Goal: Task Accomplishment & Management: Complete application form

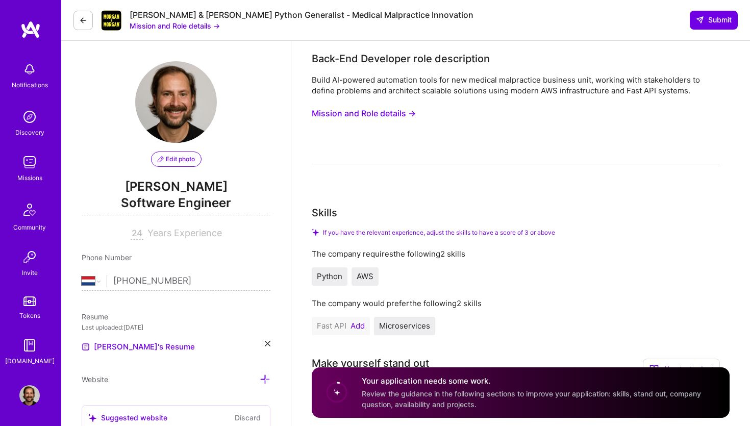
select select "NL"
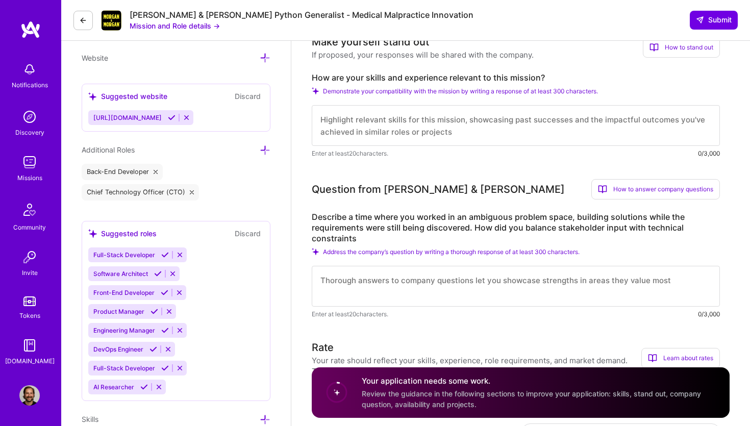
click at [442, 222] on label "Describe a time where you worked in an ambiguous problem space, building soluti…" at bounding box center [516, 228] width 408 height 32
click at [390, 292] on textarea at bounding box center [516, 286] width 408 height 41
paste textarea "Loremipsu “Do sit ametcon, A eli seddoeiu t inci-utlab etd magnaaliqua enima mi…"
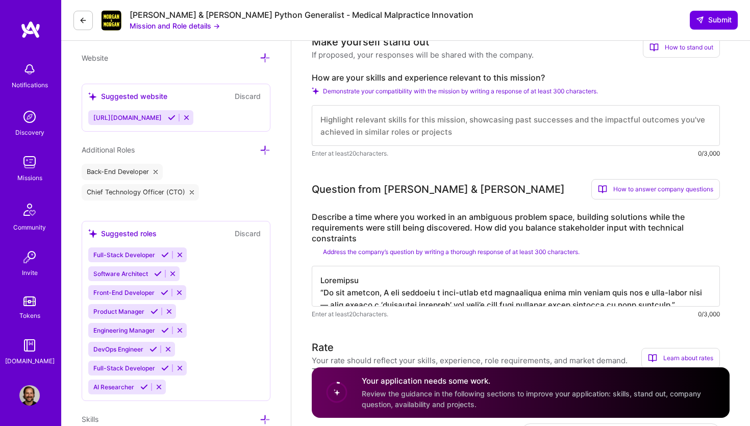
scroll to position [398, 0]
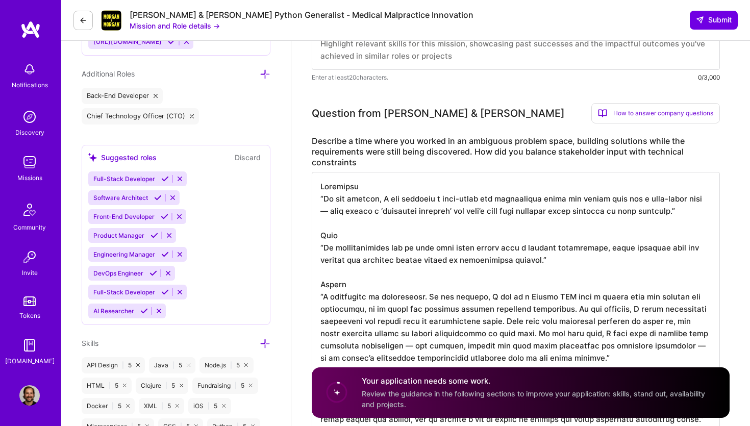
drag, startPoint x: 369, startPoint y: 190, endPoint x: 241, endPoint y: 190, distance: 127.6
click at [312, 190] on textarea at bounding box center [516, 302] width 408 height 261
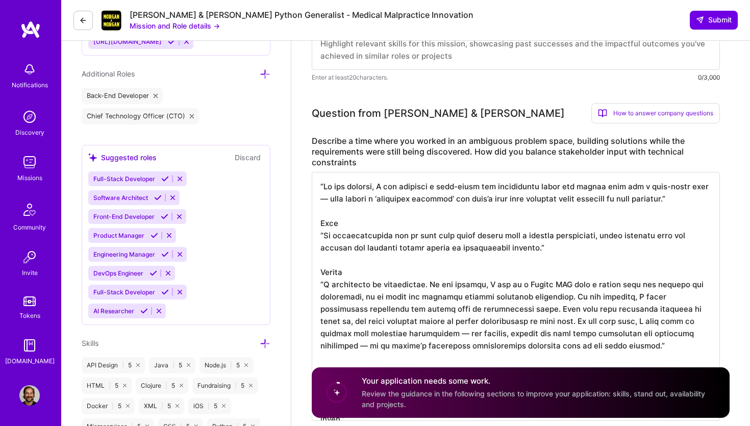
drag, startPoint x: 369, startPoint y: 224, endPoint x: 270, endPoint y: 224, distance: 99.5
click at [312, 224] on textarea at bounding box center [516, 296] width 408 height 249
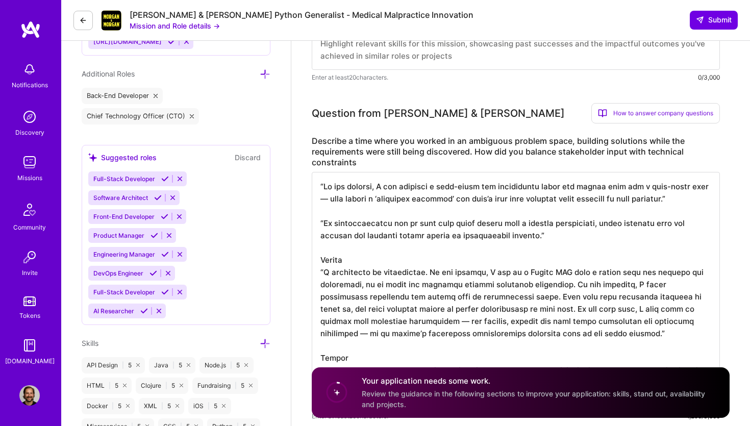
drag, startPoint x: 395, startPoint y: 262, endPoint x: 281, endPoint y: 262, distance: 114.3
click at [312, 262] on textarea at bounding box center [516, 290] width 408 height 237
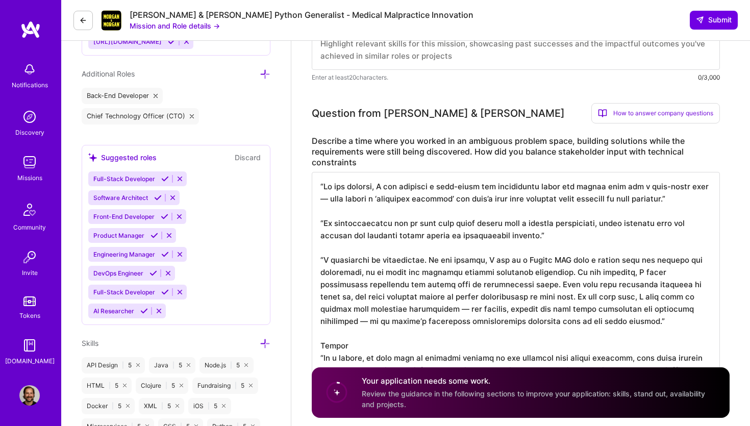
scroll to position [1, 0]
click at [323, 184] on textarea at bounding box center [516, 284] width 408 height 225
click at [692, 199] on textarea at bounding box center [516, 284] width 408 height 225
click at [325, 224] on textarea at bounding box center [516, 284] width 408 height 225
click at [536, 241] on textarea at bounding box center [516, 284] width 408 height 225
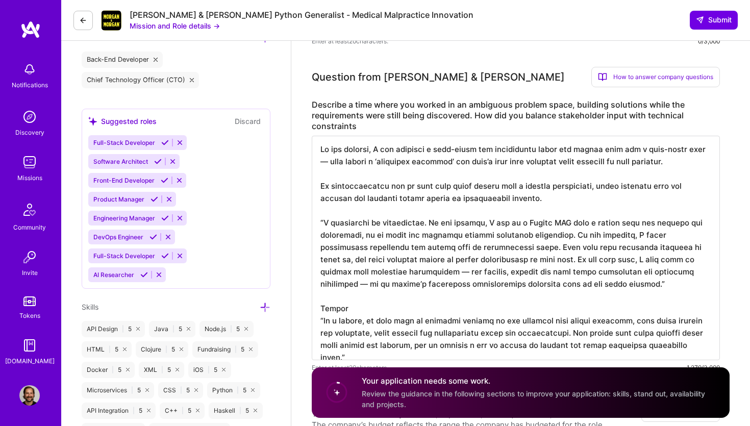
scroll to position [435, 0]
click at [322, 222] on textarea at bounding box center [516, 247] width 408 height 225
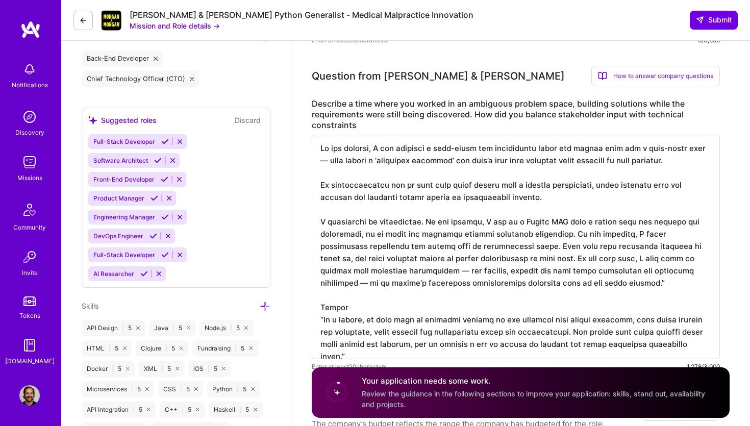
click at [659, 290] on textarea at bounding box center [516, 247] width 408 height 225
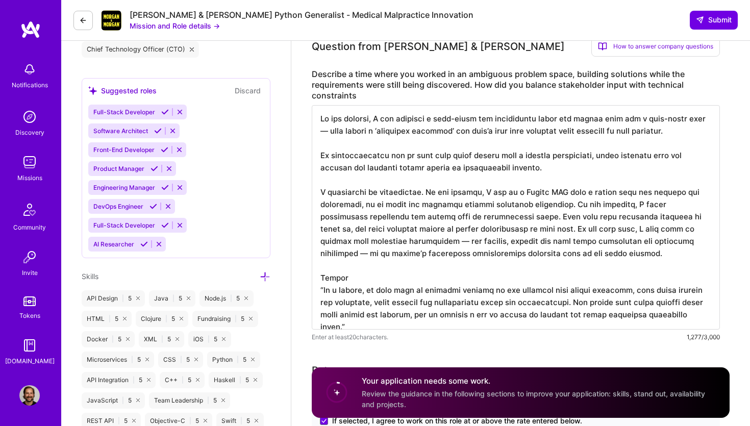
scroll to position [498, 0]
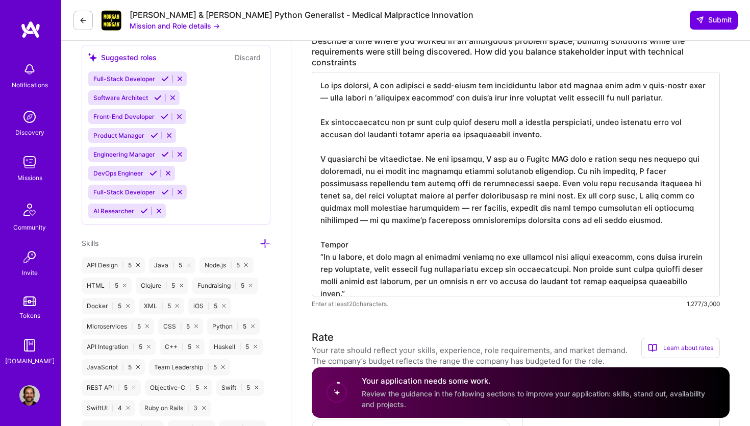
drag, startPoint x: 374, startPoint y: 248, endPoint x: 274, endPoint y: 244, distance: 100.1
click at [312, 245] on textarea at bounding box center [516, 184] width 408 height 225
click at [691, 286] on textarea at bounding box center [516, 184] width 408 height 225
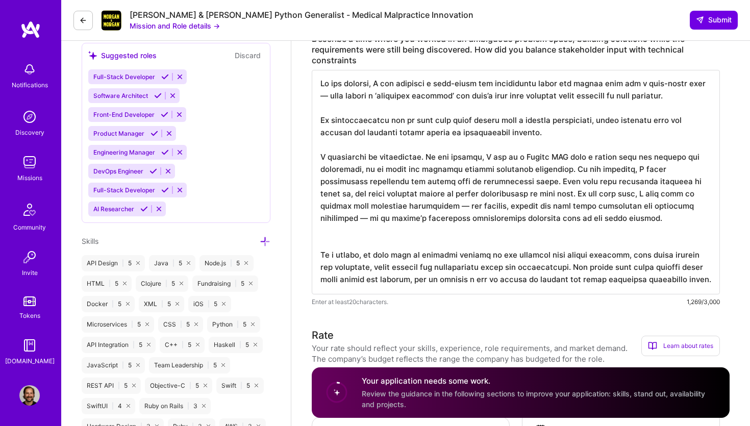
scroll to position [499, 0]
click at [475, 237] on textarea at bounding box center [516, 182] width 408 height 225
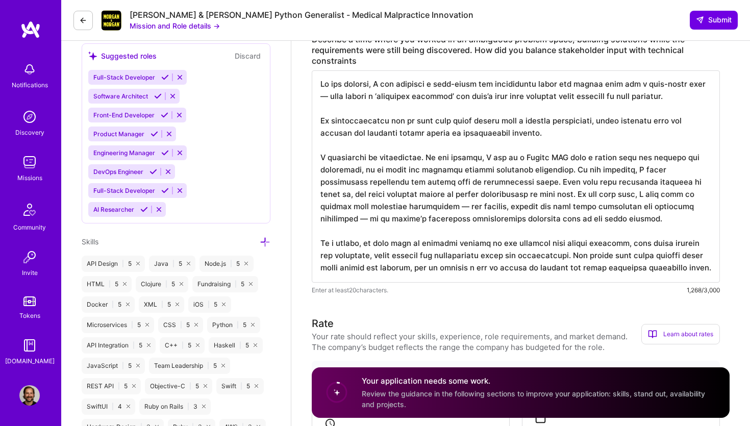
scroll to position [0, 0]
drag, startPoint x: 371, startPoint y: 86, endPoint x: 282, endPoint y: 86, distance: 88.3
click at [312, 86] on textarea at bounding box center [516, 176] width 408 height 212
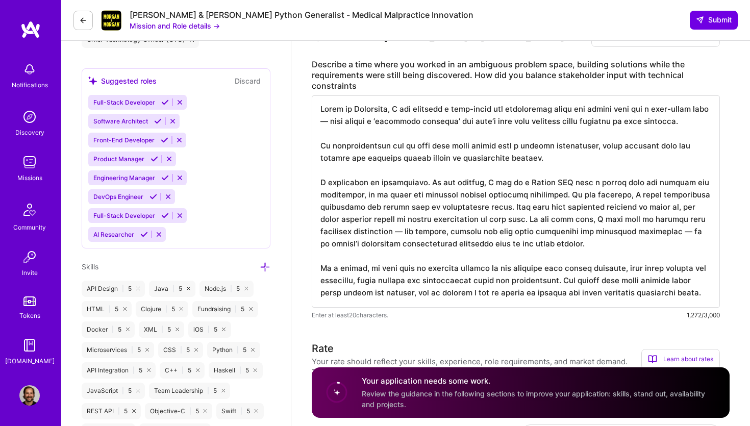
scroll to position [501, 0]
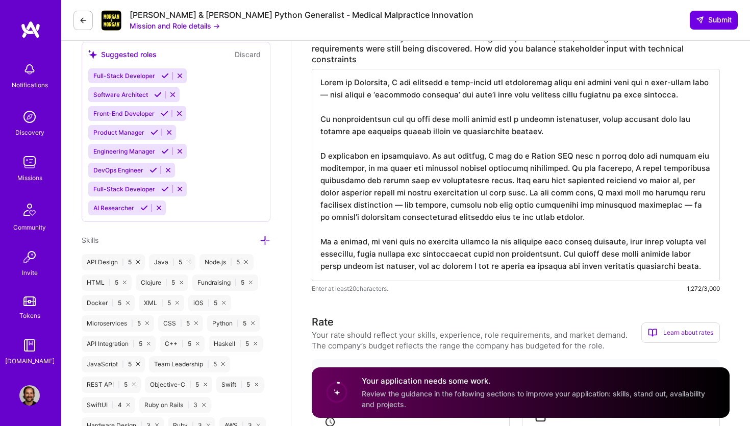
click at [321, 123] on textarea at bounding box center [516, 175] width 408 height 212
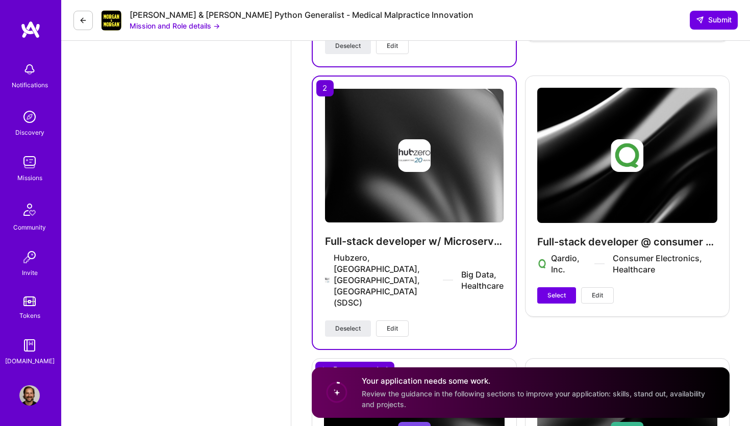
scroll to position [2481, 0]
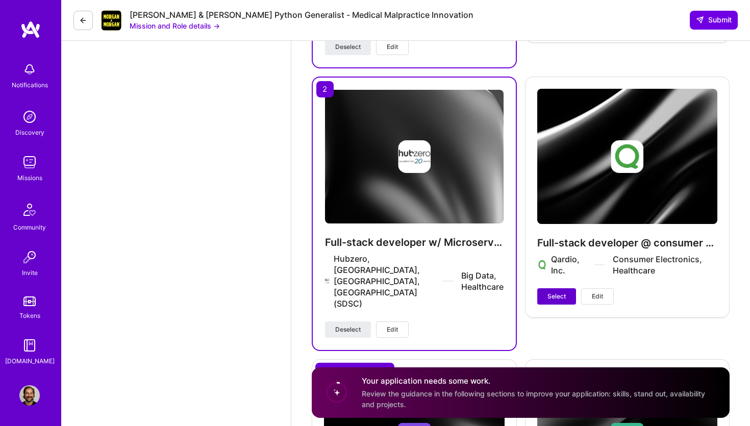
type textarea "Lorem ip Dolorsita, C adi elitsedd e temp-incid utl etdoloremag aliqu eni admin…"
click at [555, 288] on button "Select" at bounding box center [556, 296] width 39 height 16
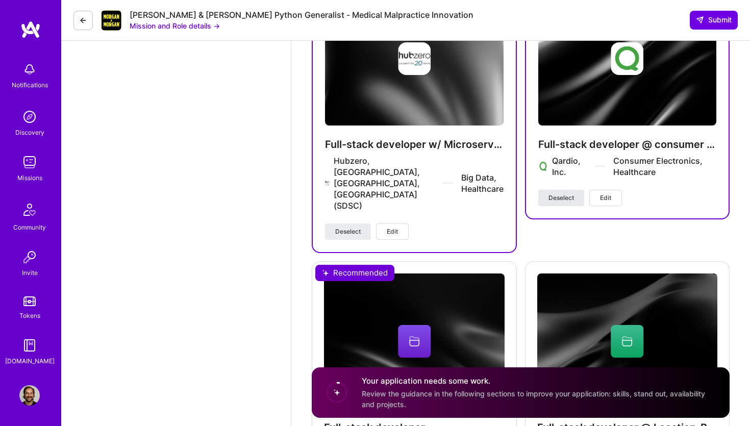
scroll to position [2598, 0]
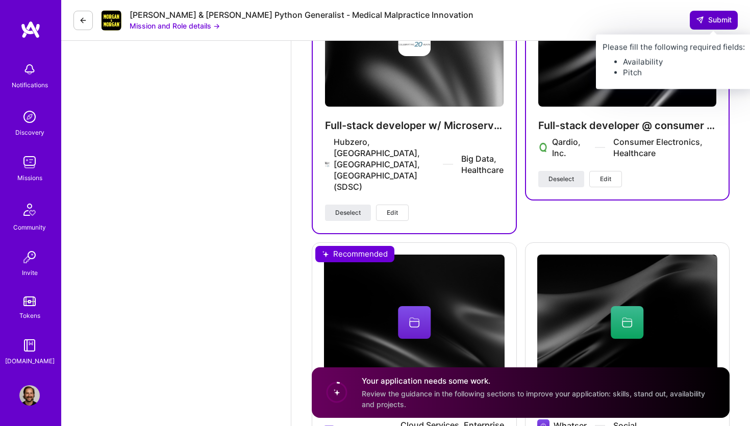
click at [712, 22] on span "Submit" at bounding box center [714, 20] width 36 height 10
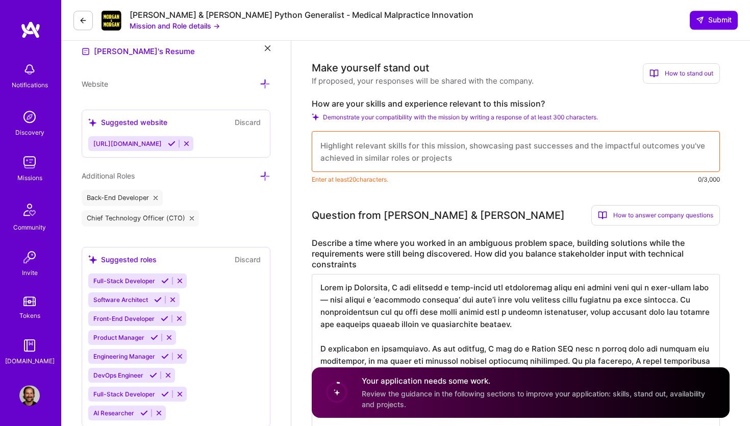
scroll to position [304, 0]
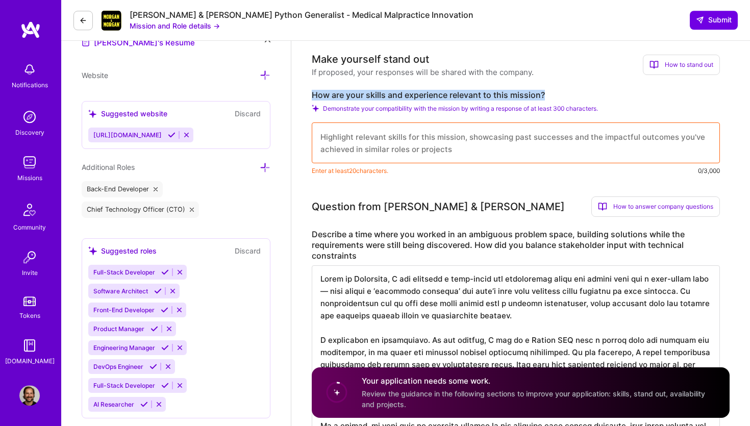
drag, startPoint x: 558, startPoint y: 99, endPoint x: 304, endPoint y: 96, distance: 253.7
copy label "How are your skills and experience relevant to this mission?"
click at [388, 140] on textarea at bounding box center [516, 143] width 408 height 41
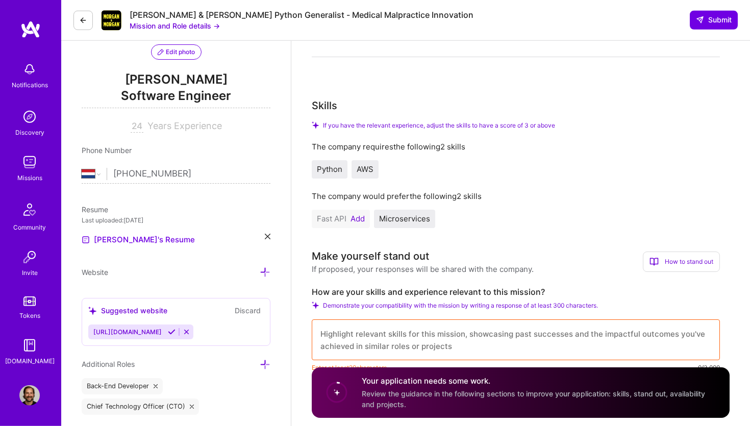
scroll to position [0, 0]
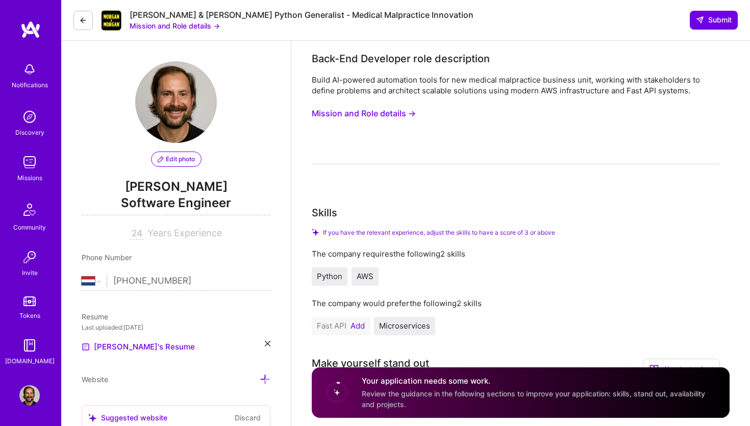
click at [78, 21] on button at bounding box center [83, 20] width 19 height 19
click at [187, 27] on button "Mission and Role details →" at bounding box center [175, 25] width 90 height 11
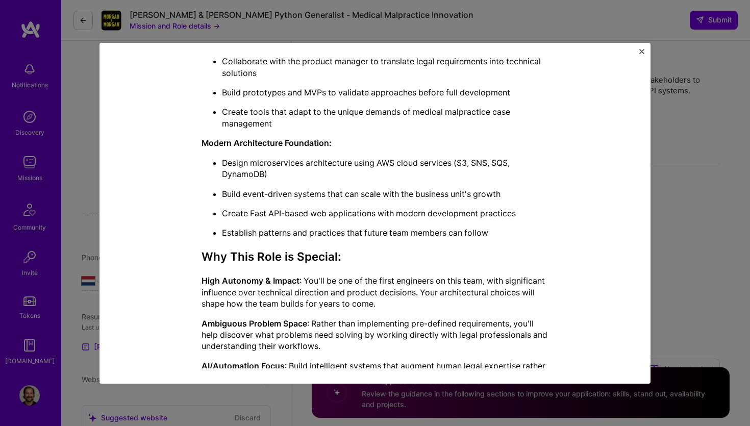
scroll to position [635, 0]
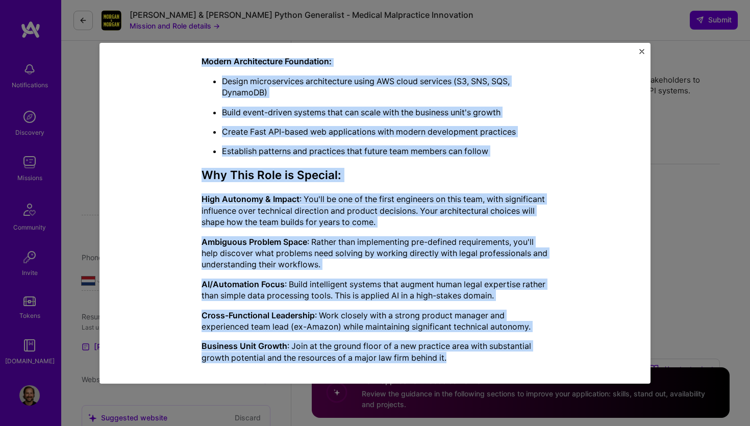
drag, startPoint x: 202, startPoint y: 100, endPoint x: 456, endPoint y: 348, distance: 354.8
click at [456, 348] on div "Building the Future of Medical Malpractice: AI-Powered Legal Innovation [PERSON…" at bounding box center [375, 5] width 347 height 717
copy div "Loremips dol Sitame co Adipisc Elitseddoei: TE-Incidid Utlab Etdolorema Aliqua …"
click at [642, 55] on button "Close" at bounding box center [642, 54] width 5 height 11
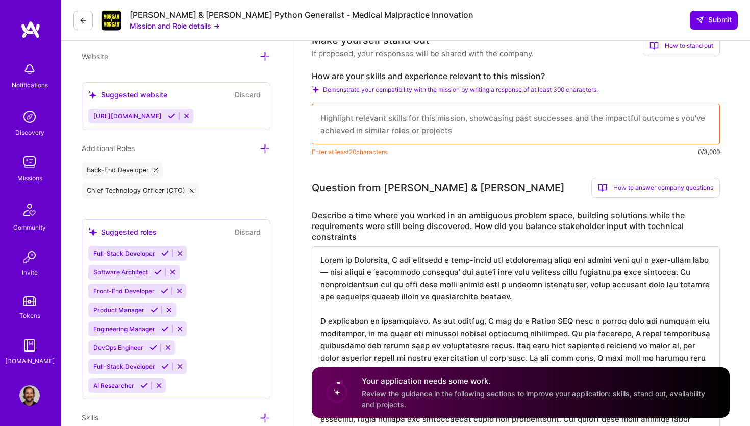
scroll to position [327, 0]
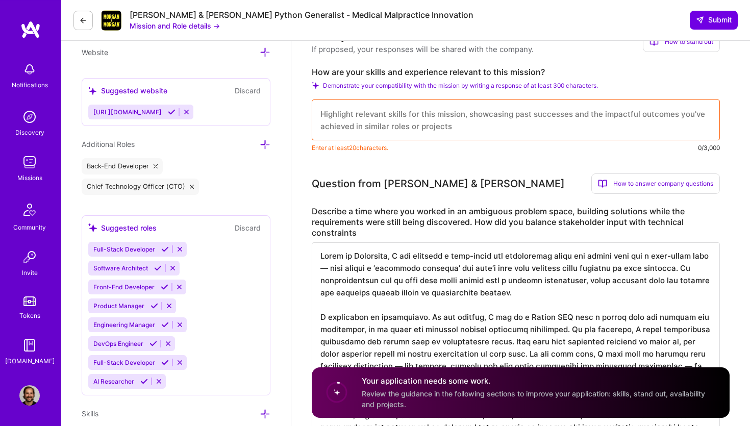
click at [408, 112] on textarea at bounding box center [516, 120] width 408 height 41
click at [403, 65] on div "Make yourself stand out If proposed, your responses will be shared with the com…" at bounding box center [516, 91] width 408 height 125
click at [401, 71] on label "How are your skills and experience relevant to this mission?" at bounding box center [516, 72] width 408 height 11
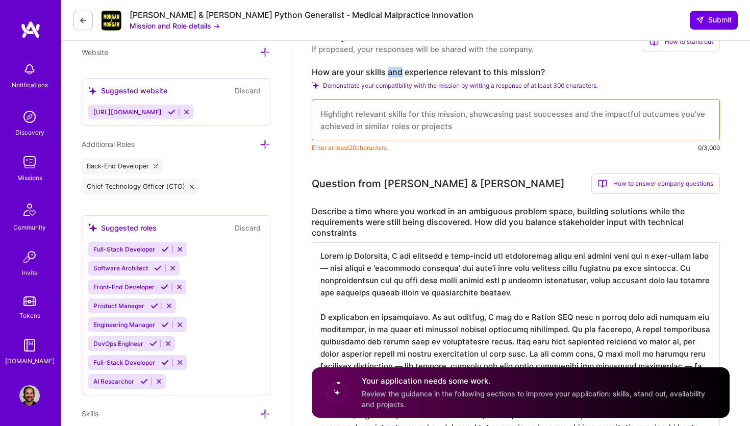
click at [401, 71] on label "How are your skills and experience relevant to this mission?" at bounding box center [516, 72] width 408 height 11
click at [398, 112] on textarea at bounding box center [516, 120] width 408 height 41
paste textarea "My experience in full-stack development and Python backend engineering has cons…"
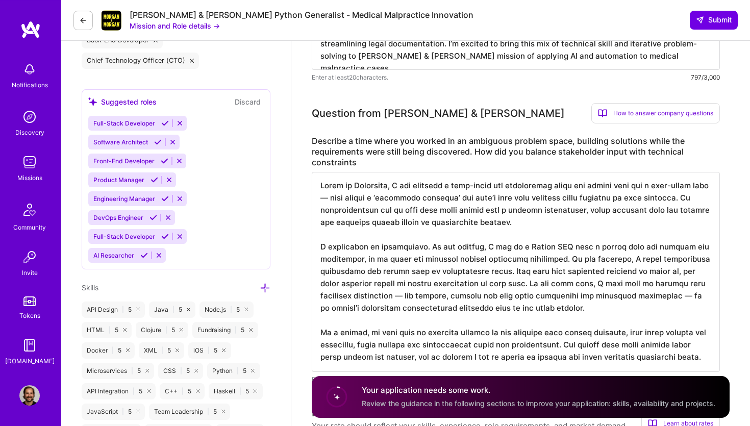
scroll to position [492, 0]
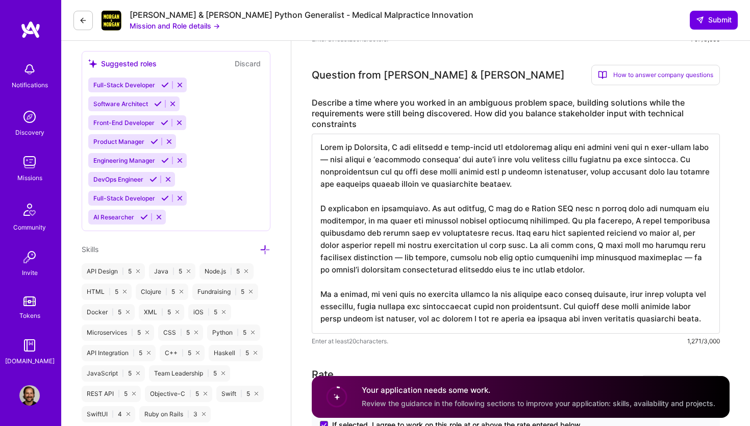
type textarea "My experience in full-stack development and Python backend engineering has cons…"
click at [449, 231] on textarea at bounding box center [516, 234] width 408 height 200
click at [489, 230] on textarea at bounding box center [516, 234] width 408 height 200
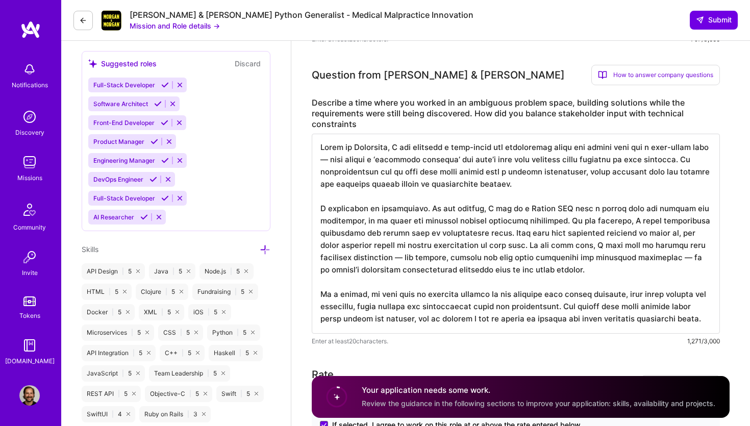
click at [470, 220] on textarea at bounding box center [516, 234] width 408 height 200
paste textarea "orked on a full-stack web application where the client only had a vague vision …"
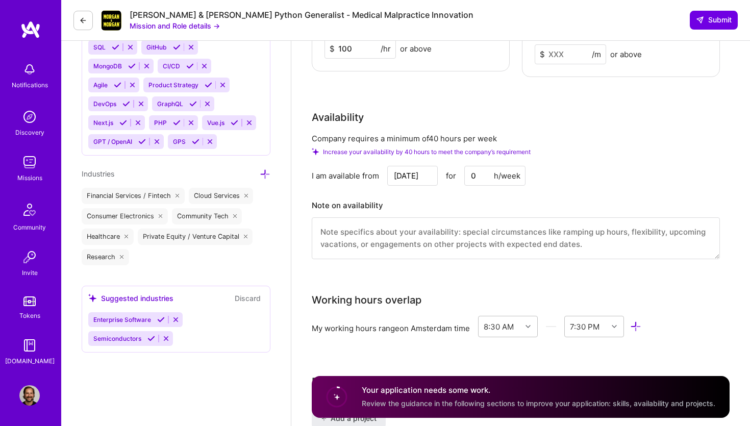
scroll to position [979, 0]
type textarea "While at Dreamvest, I worked on a full-stack web application where the client o…"
click at [363, 229] on textarea at bounding box center [516, 239] width 408 height 42
click at [433, 237] on textarea at bounding box center [516, 239] width 408 height 42
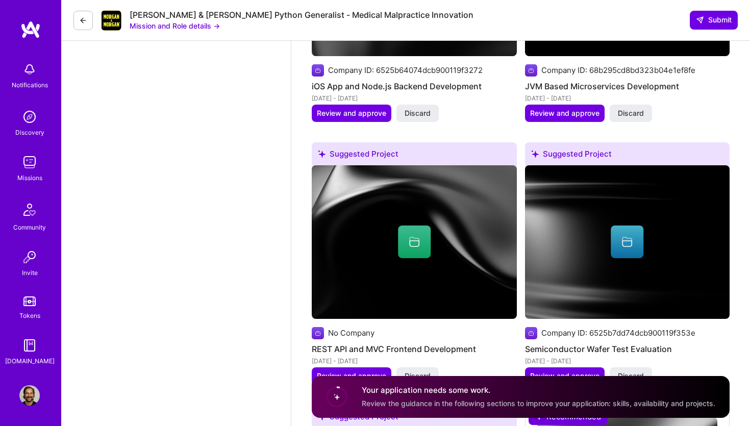
scroll to position [1570, 0]
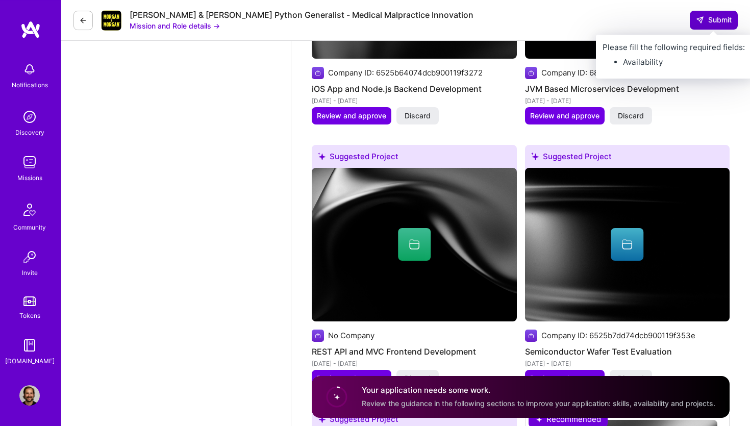
type textarea "I'm available for [DEMOGRAPHIC_DATA] work."
click at [710, 22] on span "Submit" at bounding box center [714, 20] width 36 height 10
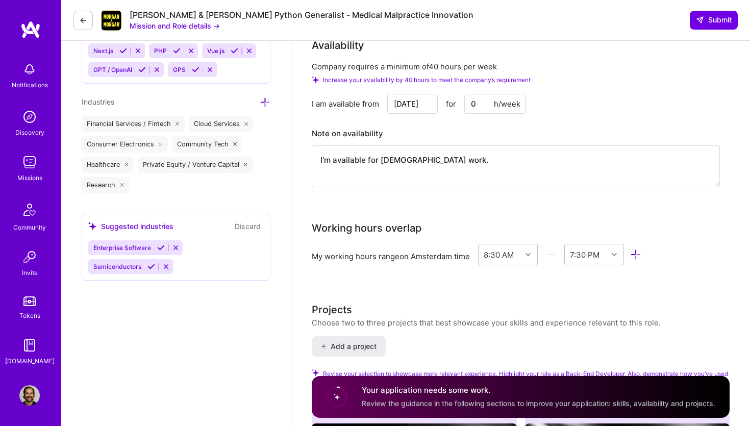
scroll to position [981, 0]
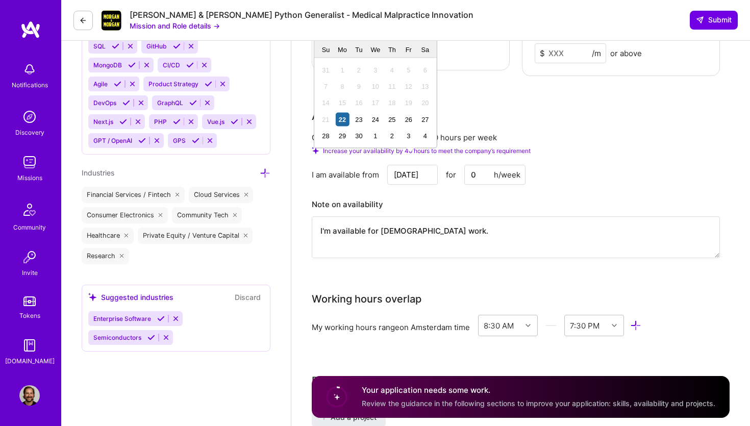
click at [403, 168] on input "[DATE]" at bounding box center [412, 175] width 51 height 20
click at [342, 120] on div "22" at bounding box center [342, 119] width 14 height 14
click at [489, 165] on input "0" at bounding box center [494, 175] width 61 height 20
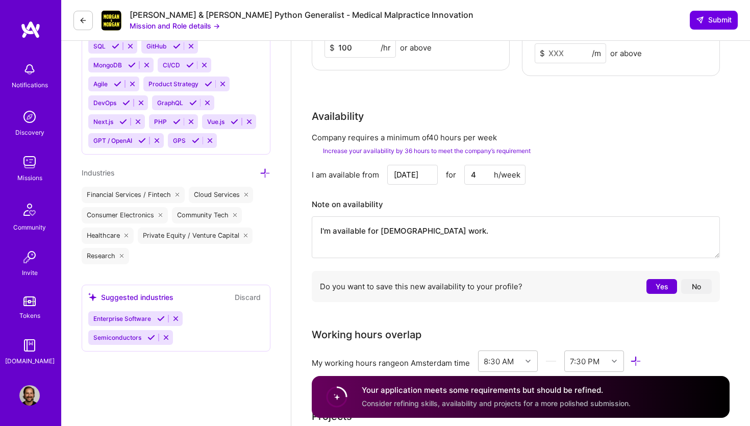
type input "40"
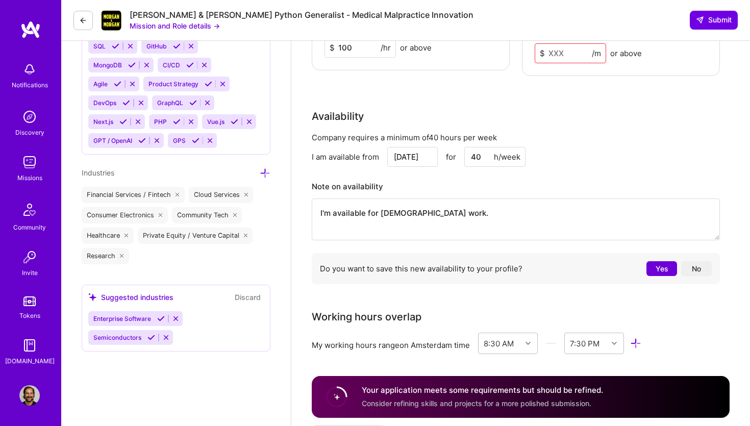
click at [546, 187] on div "Note on availability I'm available for [DEMOGRAPHIC_DATA] work." at bounding box center [516, 209] width 408 height 61
click at [520, 219] on textarea "I'm available for [DEMOGRAPHIC_DATA] work." at bounding box center [516, 220] width 408 height 42
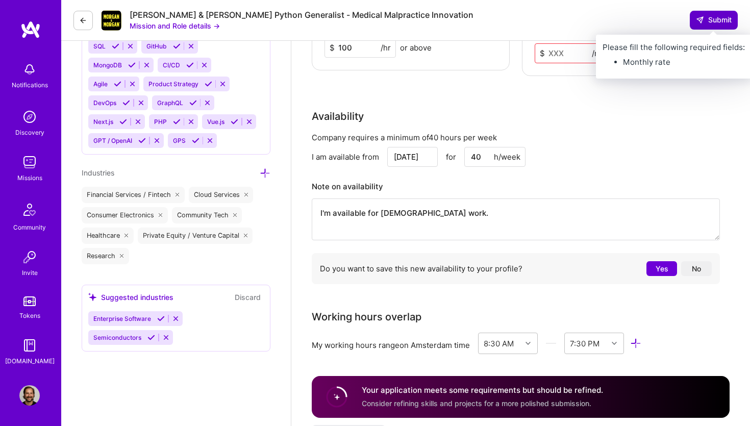
click at [715, 25] on span "Submit" at bounding box center [714, 20] width 36 height 10
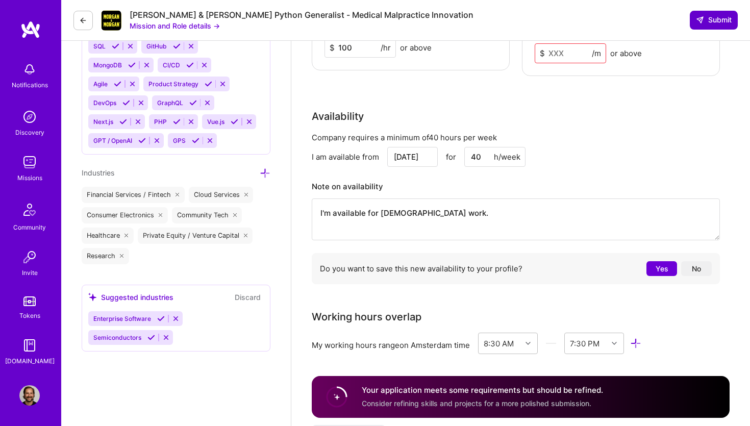
click at [715, 25] on span "Submit" at bounding box center [714, 20] width 36 height 10
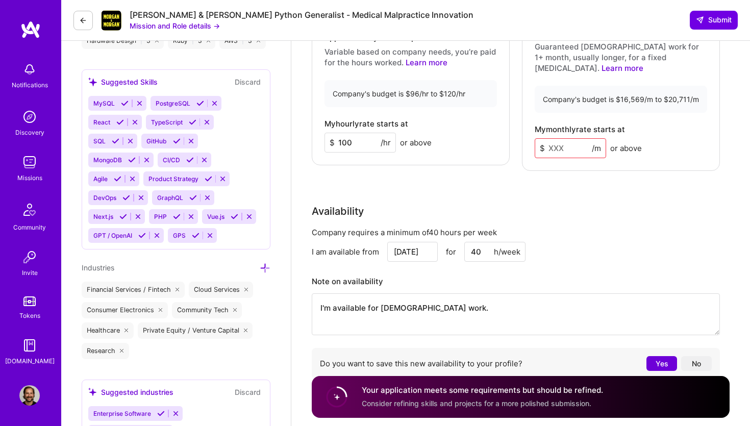
scroll to position [882, 0]
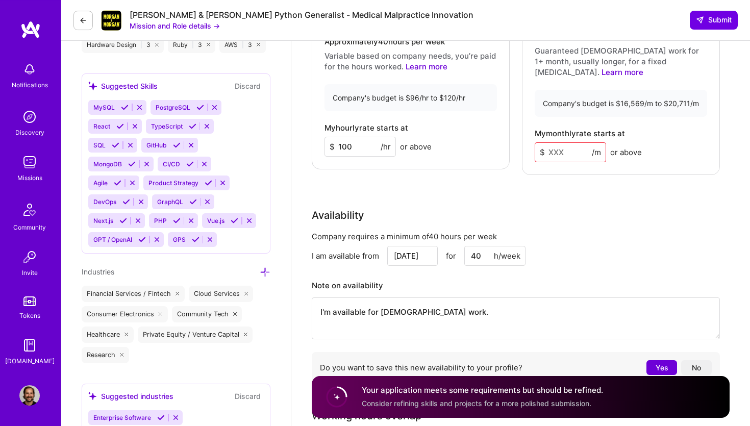
click at [559, 149] on input at bounding box center [570, 152] width 71 height 20
click at [564, 144] on input at bounding box center [570, 152] width 71 height 20
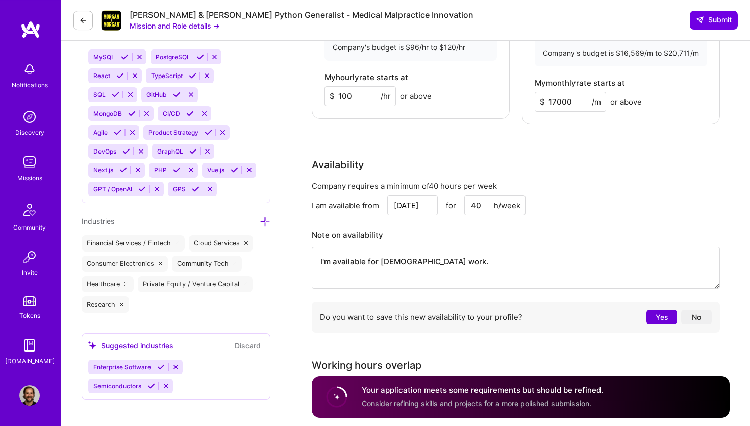
scroll to position [964, 0]
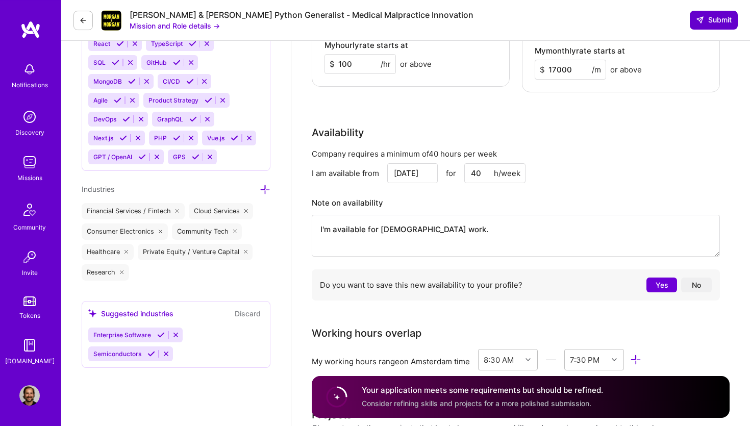
type input "17000"
click at [716, 18] on span "Submit" at bounding box center [714, 20] width 36 height 10
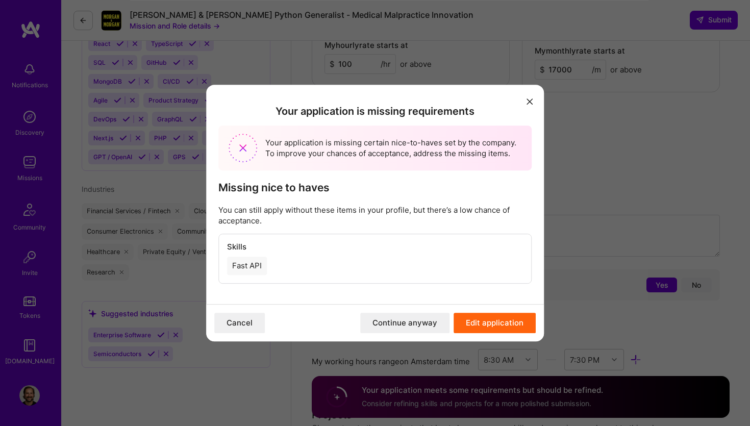
click at [408, 324] on button "Continue anyway" at bounding box center [404, 323] width 89 height 20
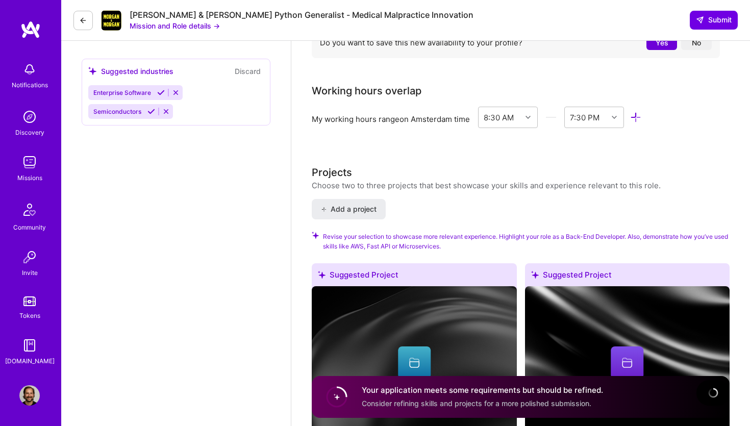
scroll to position [1211, 0]
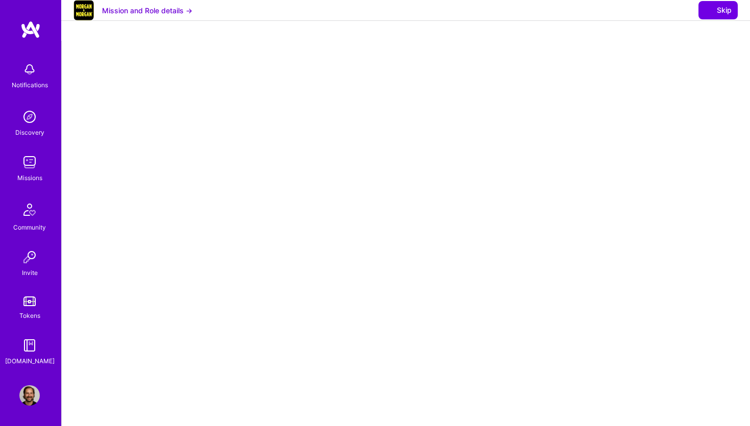
select select "NL"
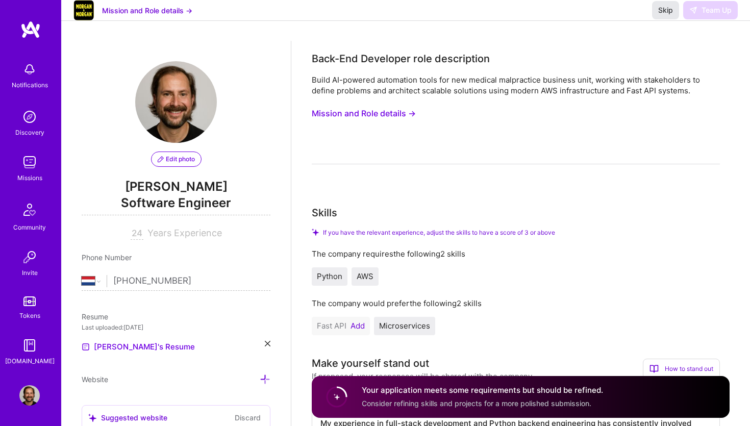
click at [667, 15] on span "Skip" at bounding box center [665, 10] width 15 height 10
click at [351, 114] on button "Mission and Role details →" at bounding box center [364, 113] width 104 height 19
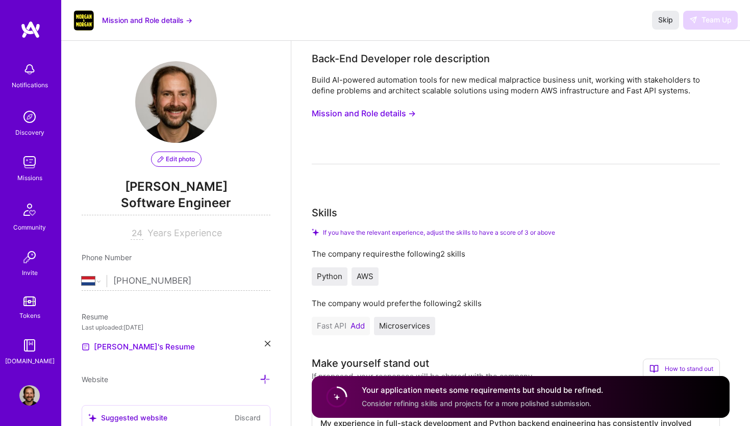
select select "NL"
click at [717, 23] on div "Skip Team Up" at bounding box center [695, 20] width 86 height 18
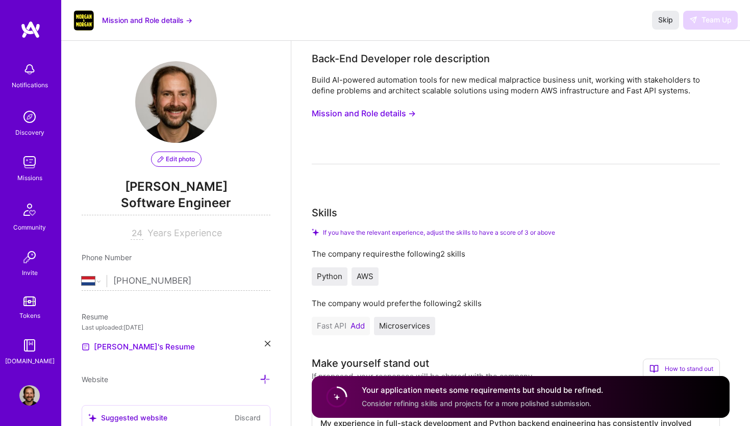
click at [717, 23] on div "Skip Team Up" at bounding box center [695, 20] width 86 height 18
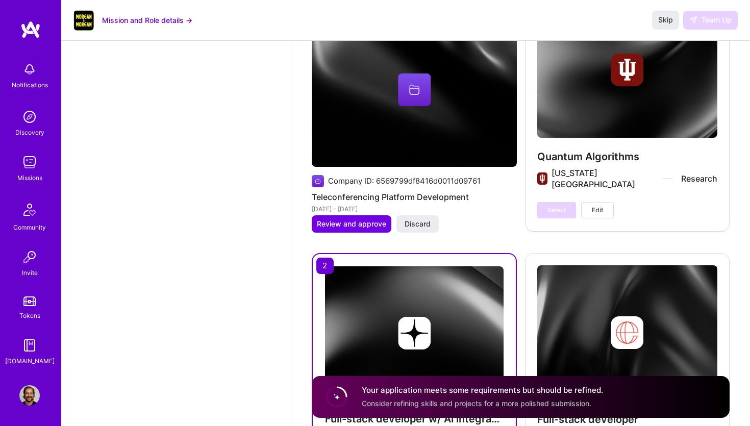
scroll to position [3380, 0]
